Goal: Task Accomplishment & Management: Use online tool/utility

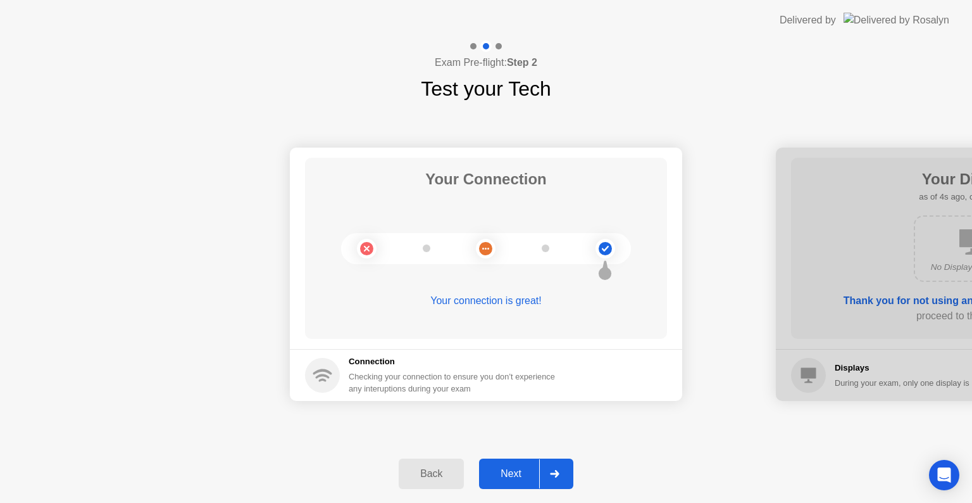
click at [558, 472] on icon at bounding box center [554, 474] width 9 height 8
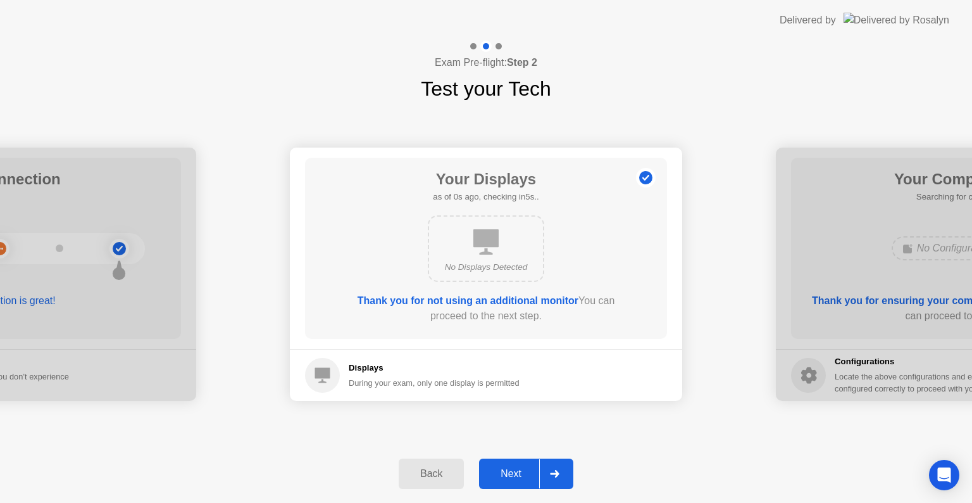
click at [558, 472] on icon at bounding box center [554, 474] width 9 height 8
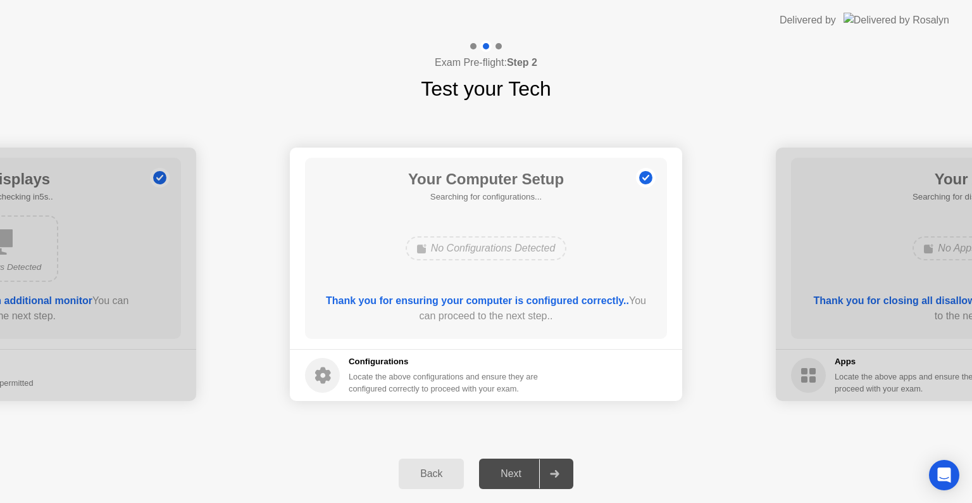
click at [558, 472] on icon at bounding box center [554, 474] width 9 height 8
click at [560, 470] on div at bounding box center [554, 473] width 30 height 29
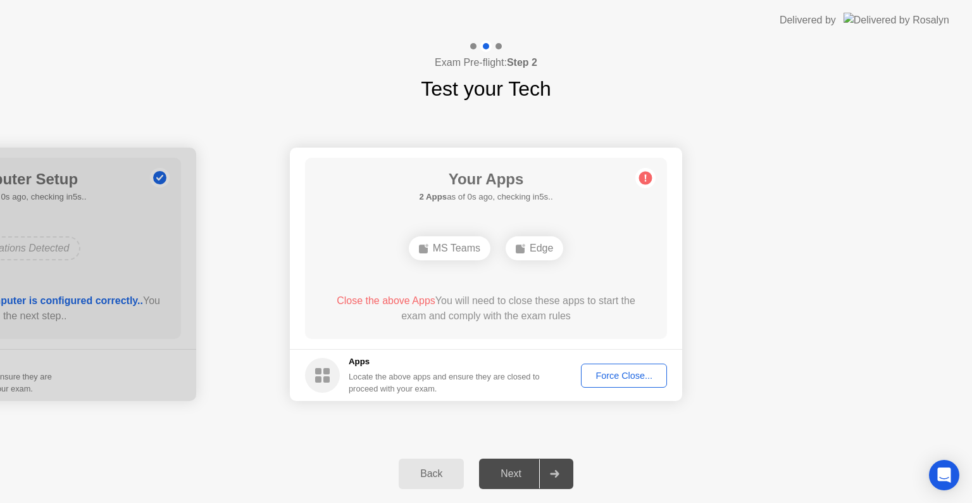
click at [611, 384] on button "Force Close..." at bounding box center [624, 375] width 86 height 24
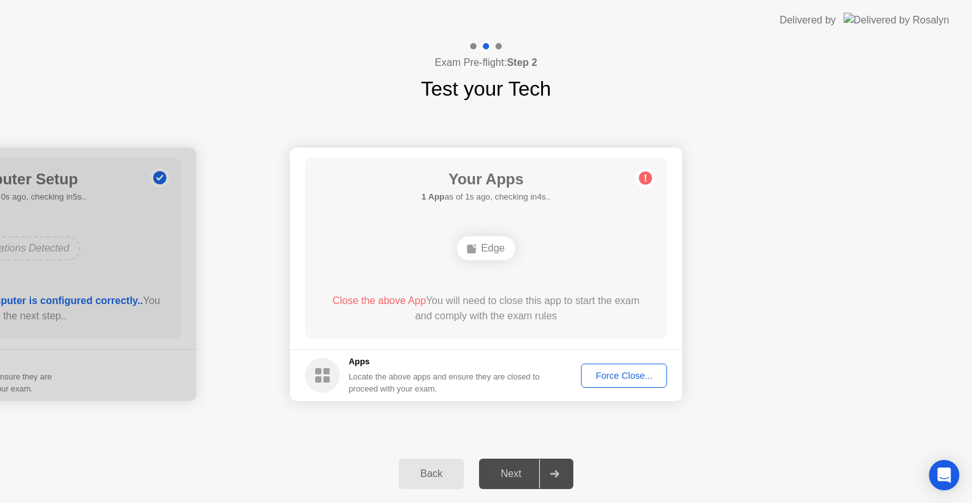
click at [628, 370] on div "Force Close..." at bounding box center [623, 375] width 77 height 10
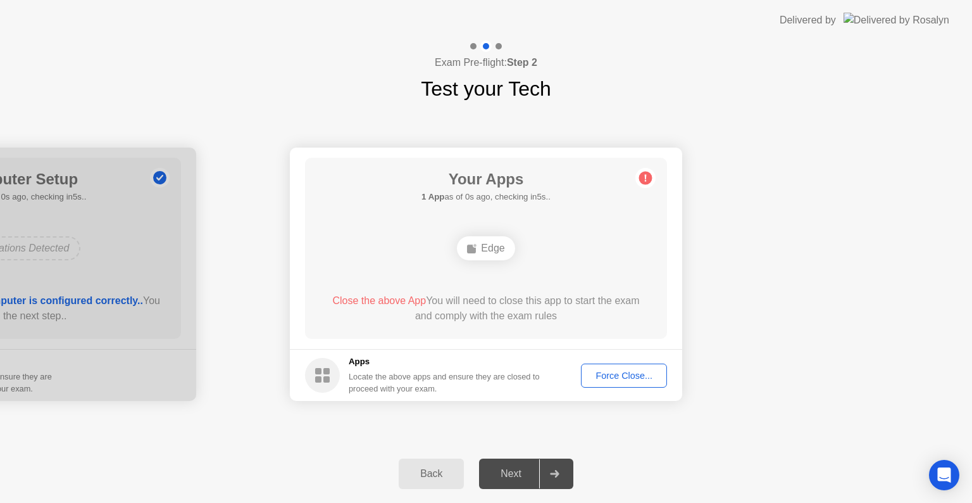
click at [620, 375] on div "Force Close..." at bounding box center [623, 375] width 77 height 10
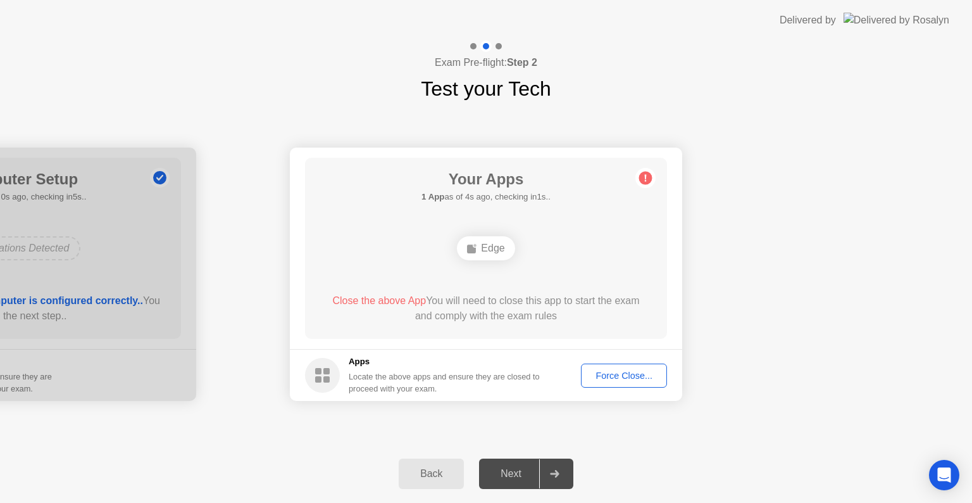
click at [626, 375] on div "Force Close..." at bounding box center [623, 375] width 77 height 10
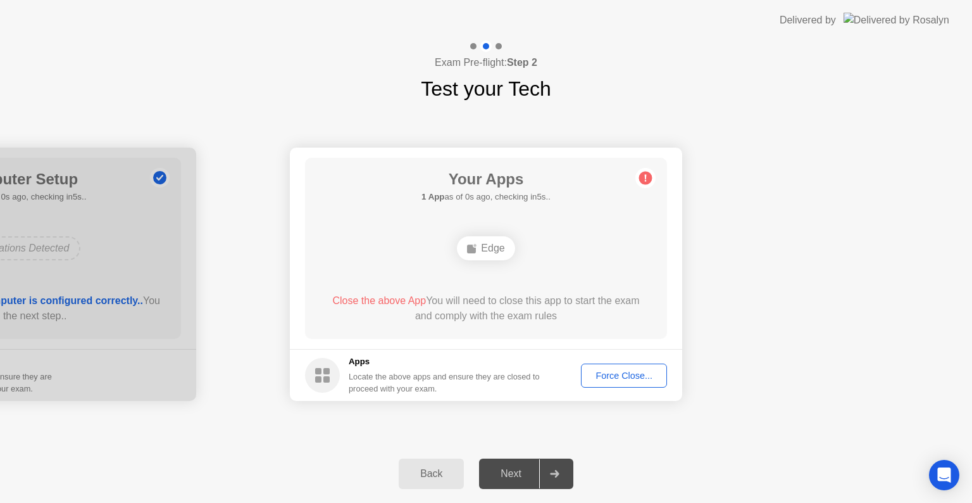
click at [610, 378] on div "Force Close..." at bounding box center [623, 375] width 77 height 10
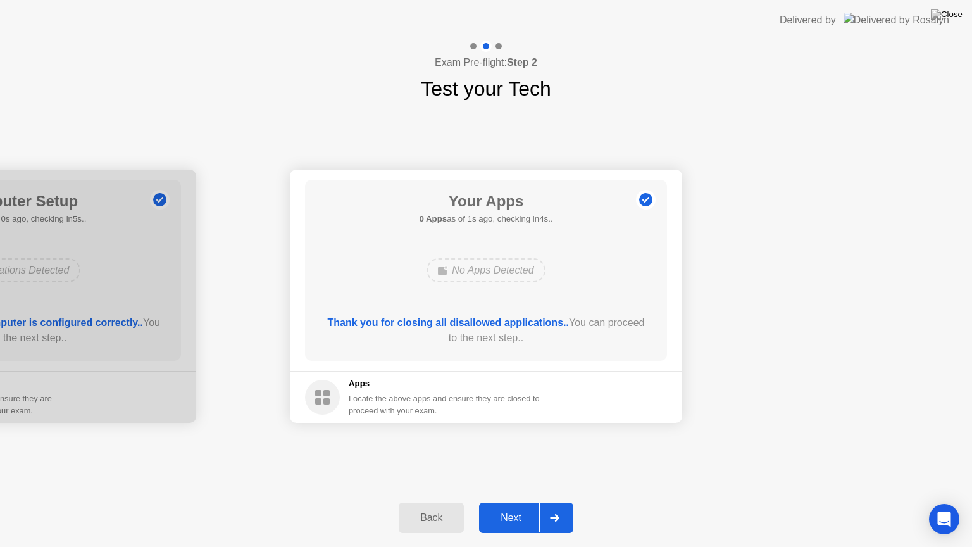
click at [559, 502] on div at bounding box center [554, 517] width 30 height 29
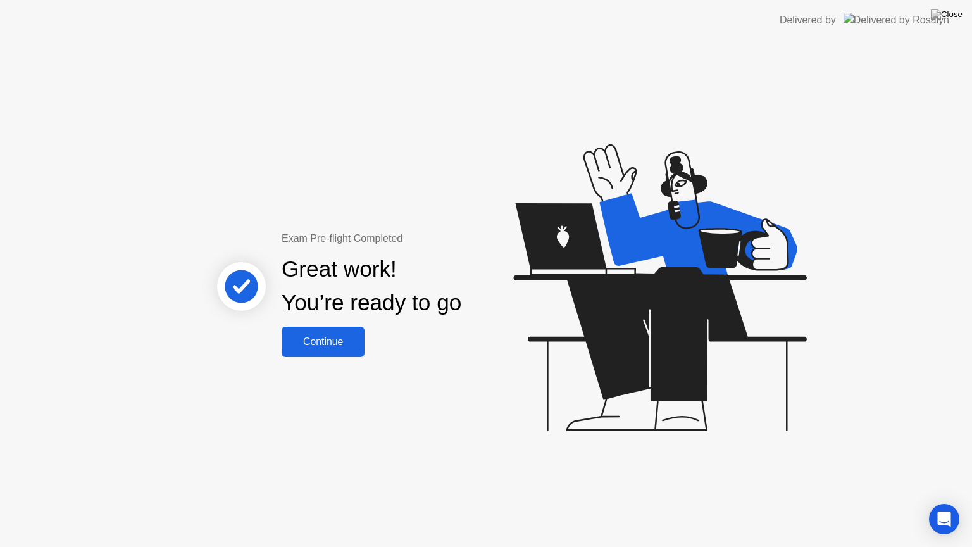
click at [323, 329] on button "Continue" at bounding box center [323, 342] width 83 height 30
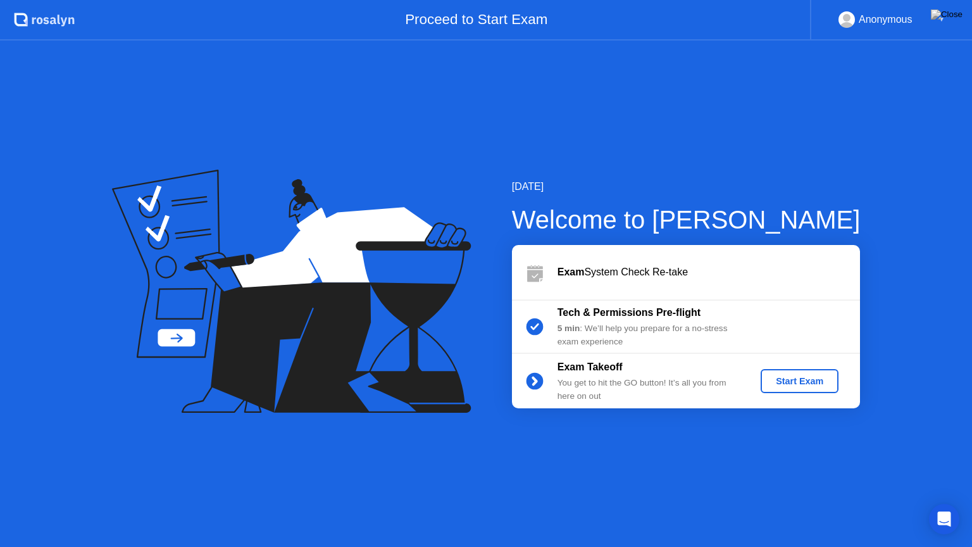
click at [835, 385] on button "Start Exam" at bounding box center [800, 381] width 78 height 24
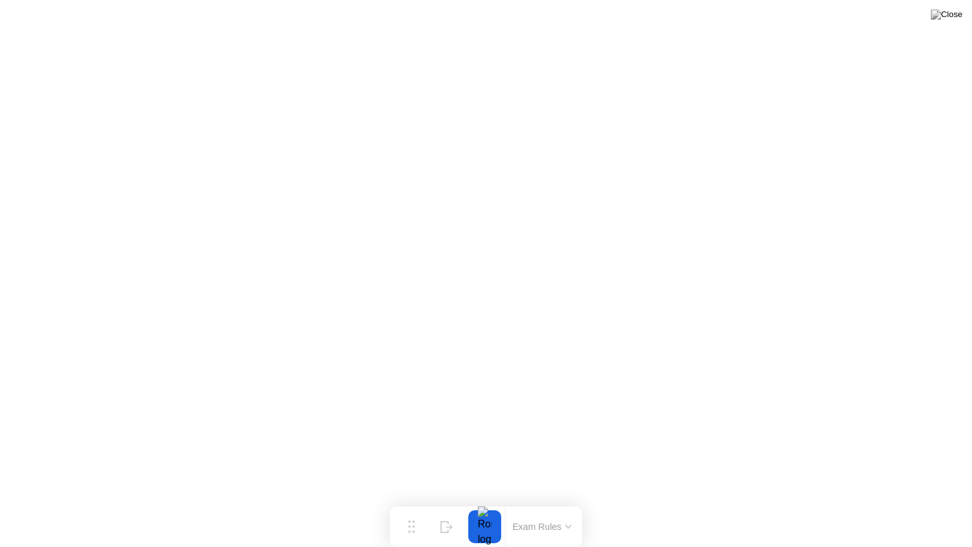
click at [486, 502] on div at bounding box center [485, 526] width 27 height 33
click at [448, 502] on div "Hide" at bounding box center [447, 537] width 14 height 8
click at [924, 502] on icon at bounding box center [924, 521] width 7 height 11
drag, startPoint x: 410, startPoint y: 523, endPoint x: 397, endPoint y: 442, distance: 82.6
click at [397, 442] on icon at bounding box center [399, 440] width 7 height 13
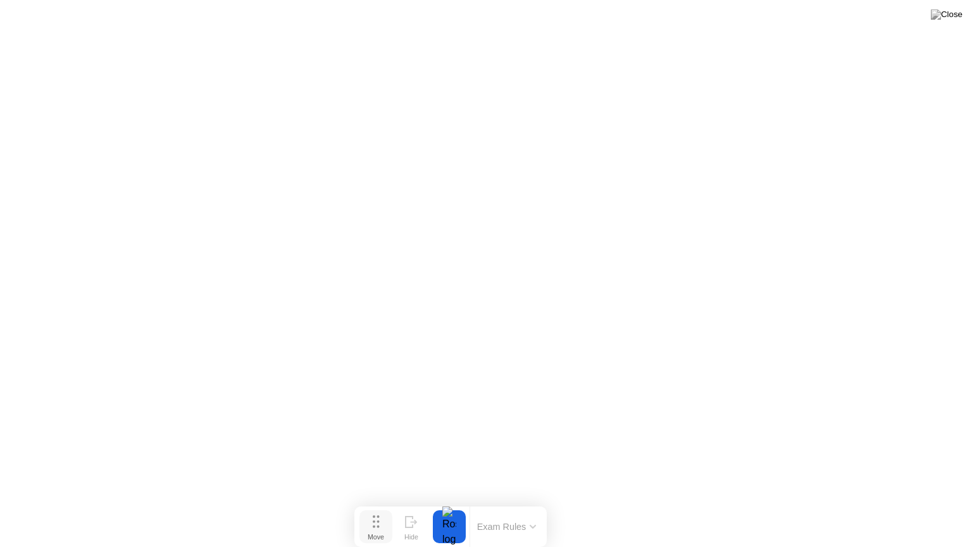
drag, startPoint x: 399, startPoint y: 449, endPoint x: 372, endPoint y: 540, distance: 94.5
click at [372, 502] on div "Move Hide Exam Rules" at bounding box center [450, 526] width 192 height 41
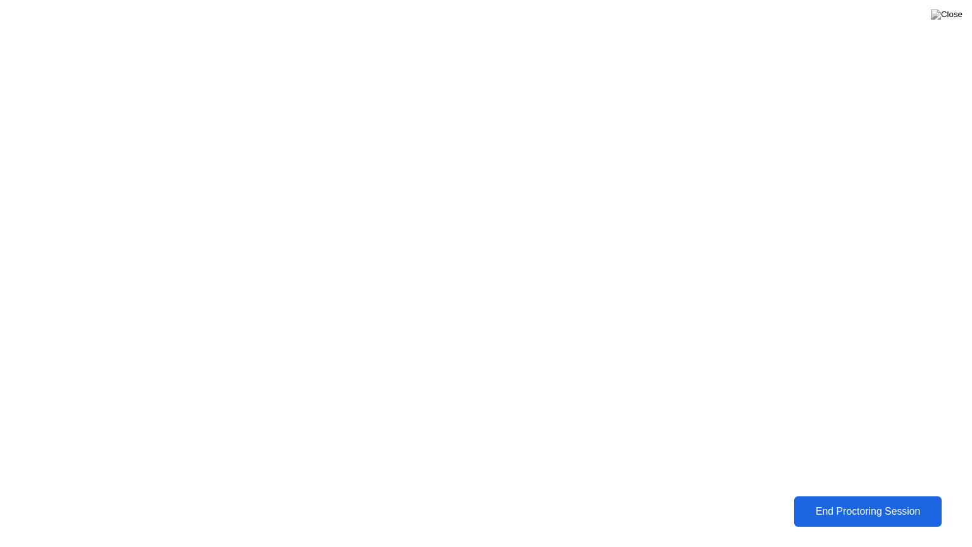
click at [874, 502] on div "End Proctoring Session" at bounding box center [867, 511] width 141 height 11
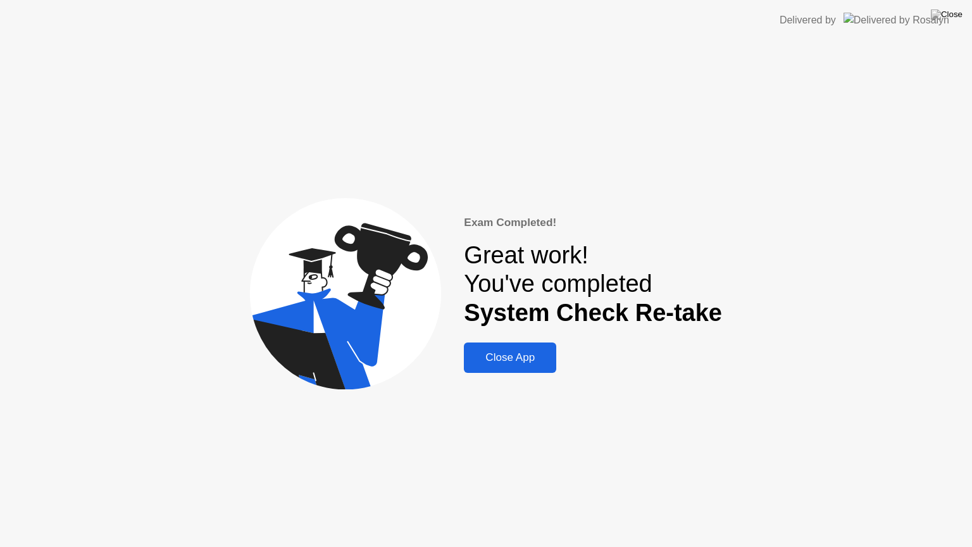
click at [516, 360] on div "Close App" at bounding box center [510, 357] width 85 height 13
